Goal: Find contact information: Find contact information

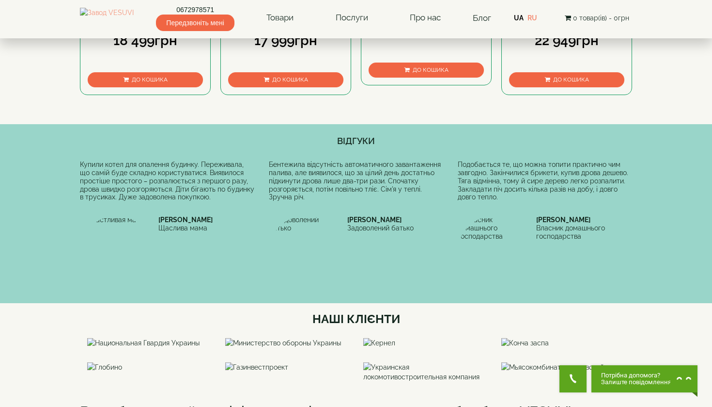
scroll to position [297, 0]
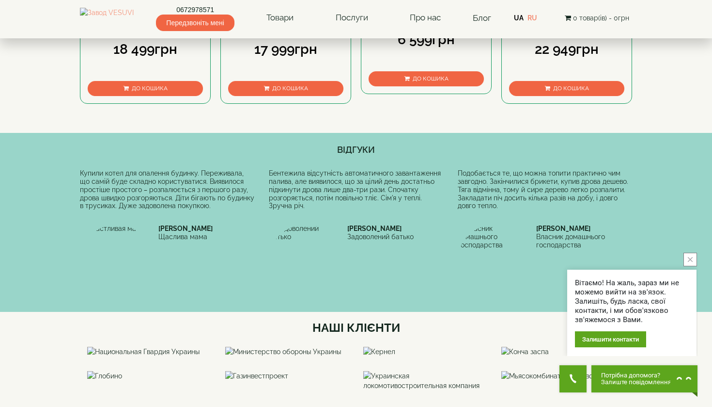
click at [693, 260] on button "close button" at bounding box center [691, 259] width 14 height 14
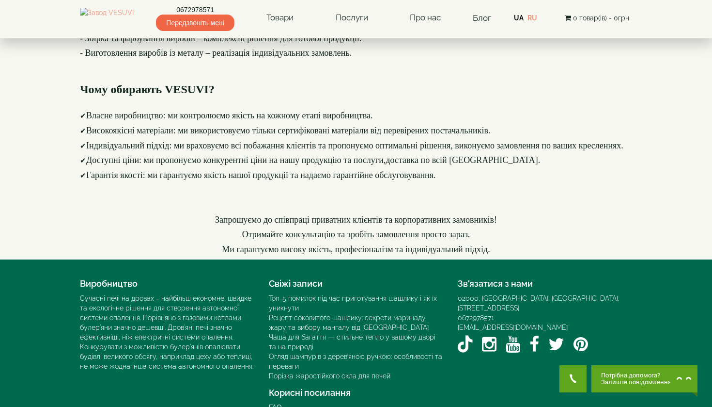
scroll to position [1058, 0]
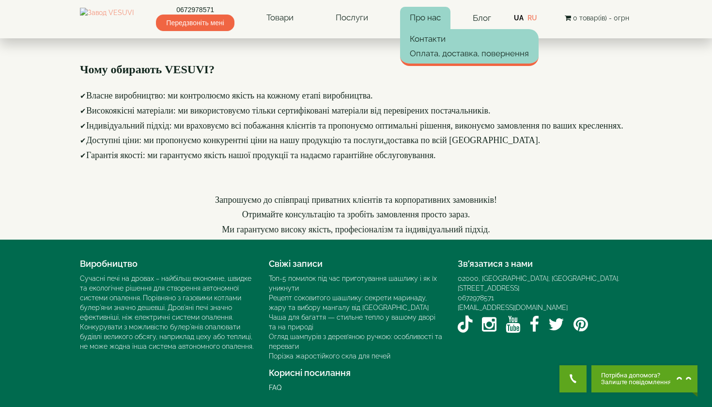
click at [444, 16] on link "Про нас" at bounding box center [425, 18] width 50 height 22
click at [443, 39] on link "Контакти" at bounding box center [469, 38] width 139 height 15
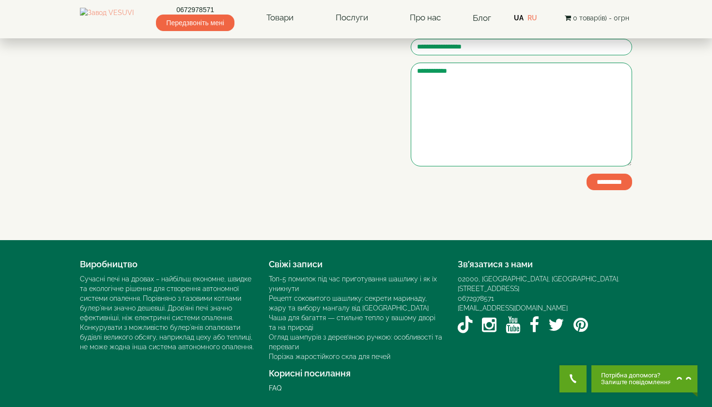
scroll to position [189, 0]
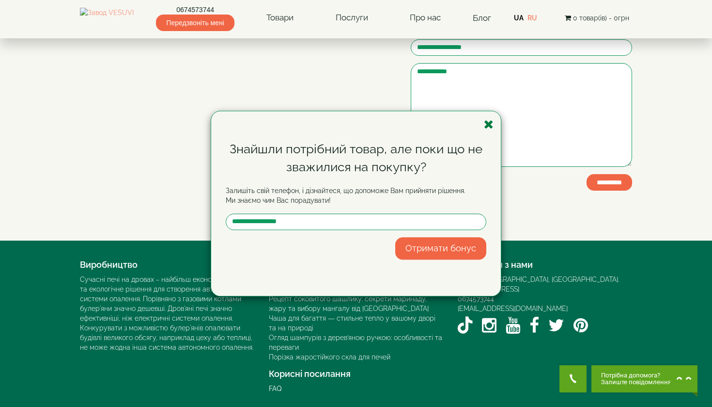
click at [487, 121] on icon "button" at bounding box center [489, 124] width 10 height 12
